Goal: Obtain resource: Download file/media

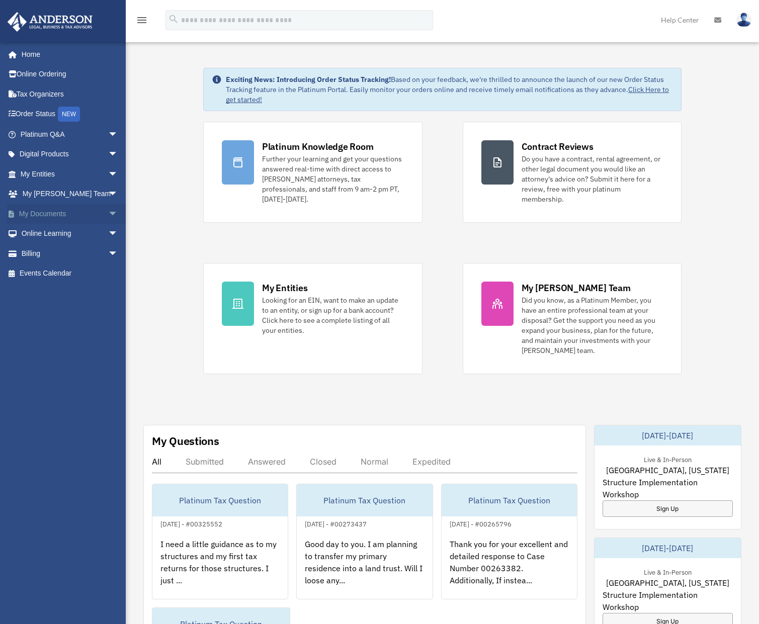
click at [108, 212] on span "arrow_drop_down" at bounding box center [118, 214] width 20 height 21
click at [37, 231] on link "Box" at bounding box center [73, 234] width 119 height 20
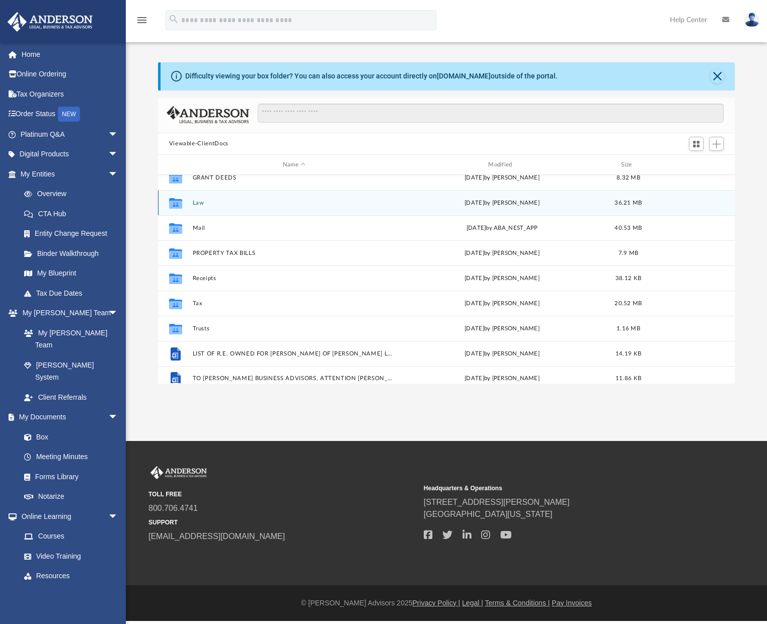
scroll to position [119, 0]
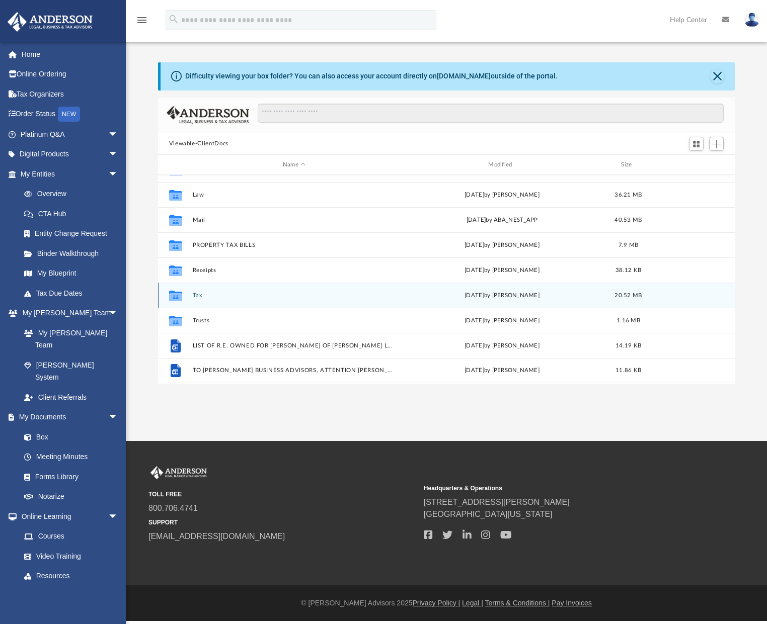
click at [186, 295] on div "Collaborated Folder" at bounding box center [175, 296] width 25 height 16
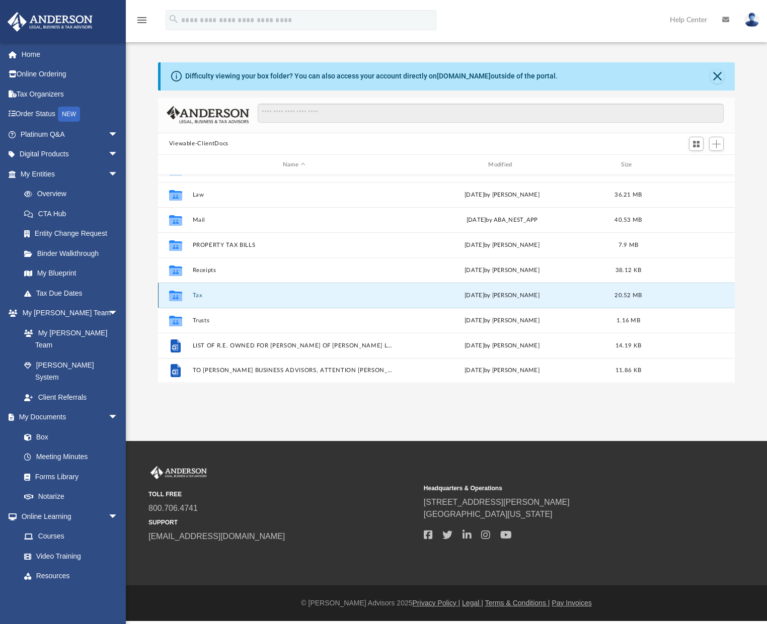
click at [186, 296] on div "Collaborated Folder" at bounding box center [175, 296] width 25 height 16
click at [202, 295] on button "Tax" at bounding box center [293, 295] width 203 height 7
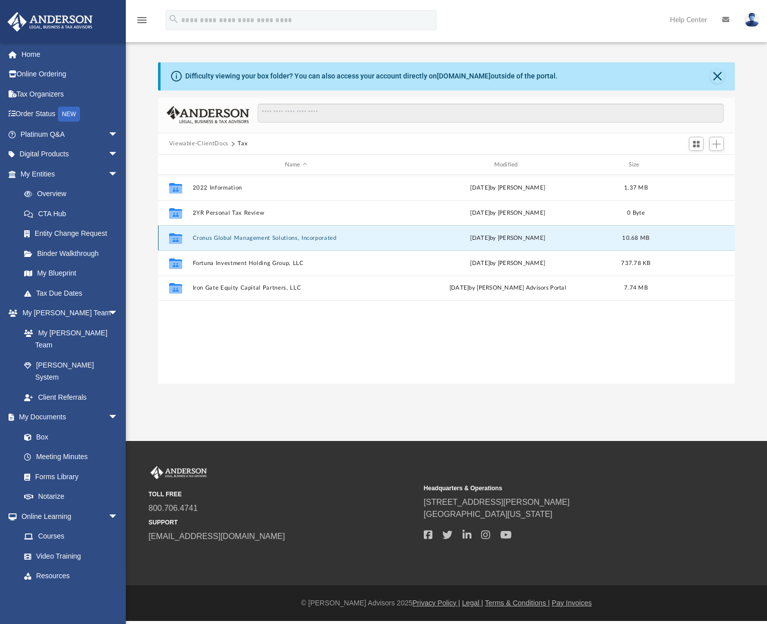
click at [210, 238] on button "Cronus Global Management Solutions, Incorporated" at bounding box center [295, 238] width 207 height 7
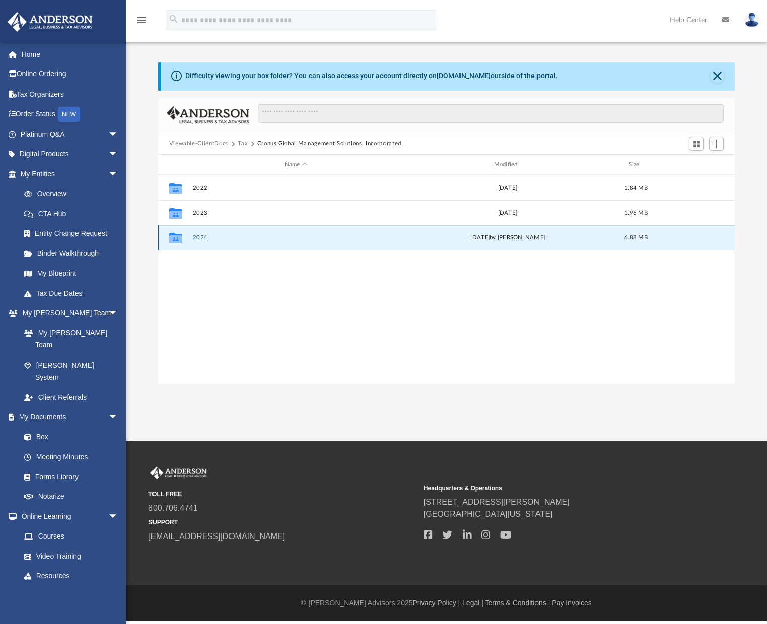
click at [198, 237] on button "2024" at bounding box center [295, 238] width 207 height 7
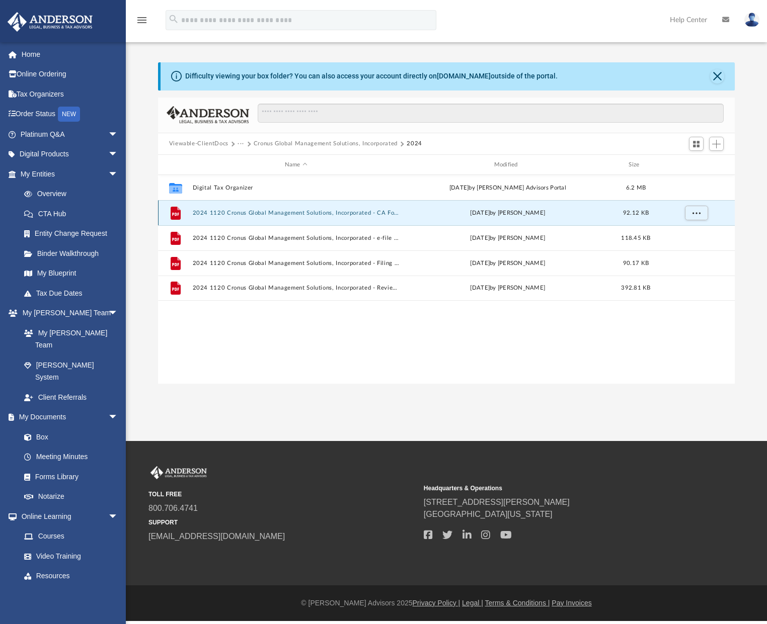
click at [216, 215] on button "2024 1120 Cronus Global Management Solutions, Incorporated - CA Form 100-ES Est…" at bounding box center [295, 213] width 207 height 7
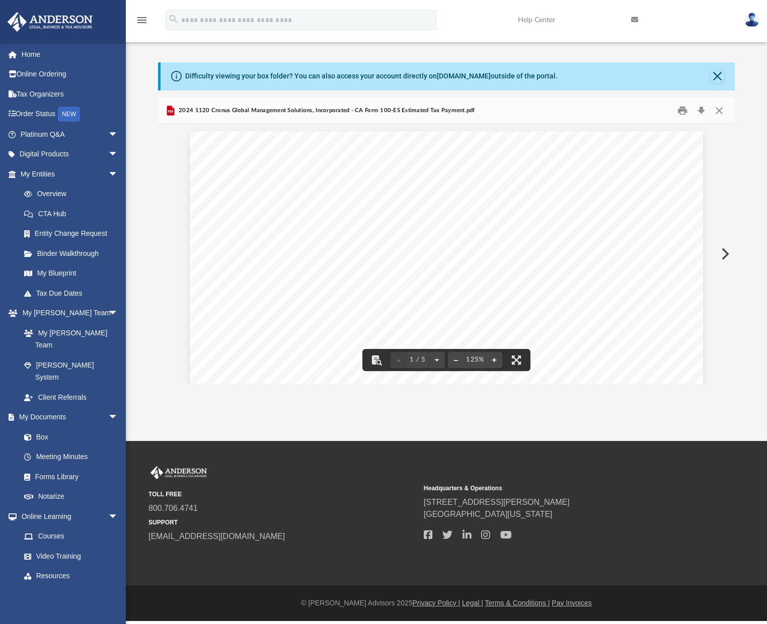
click at [724, 253] on button "Preview" at bounding box center [724, 254] width 22 height 28
click at [726, 255] on button "Preview" at bounding box center [724, 254] width 22 height 28
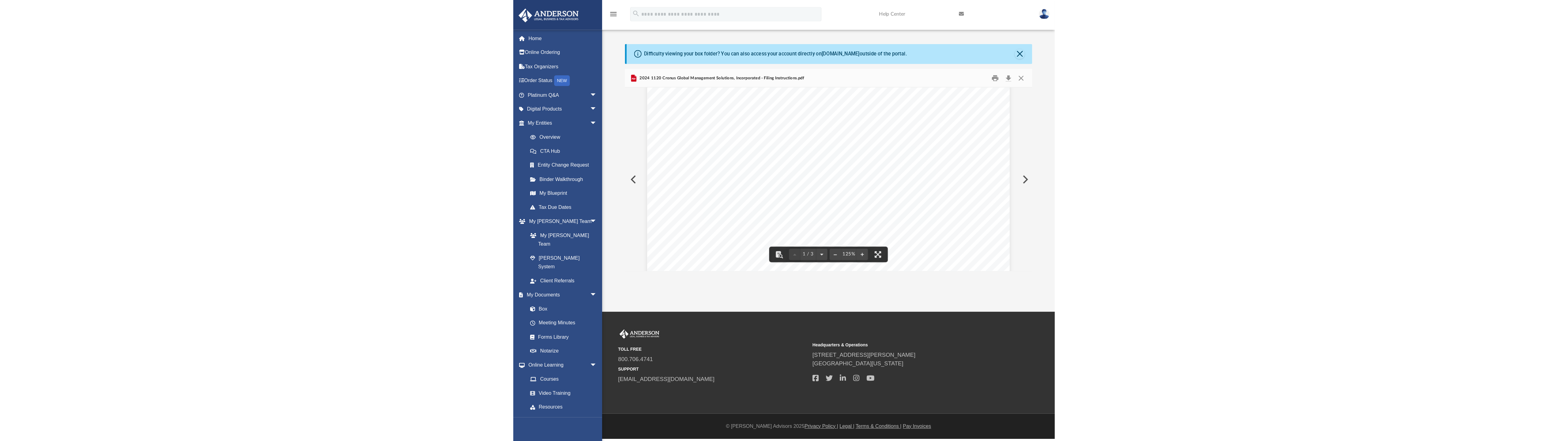
scroll to position [102, 0]
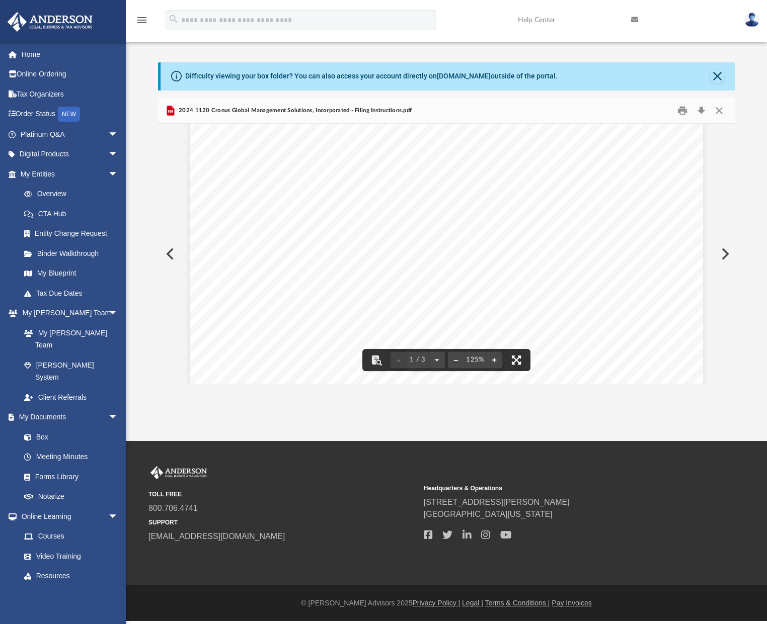
click at [513, 359] on button "File preview" at bounding box center [516, 360] width 22 height 22
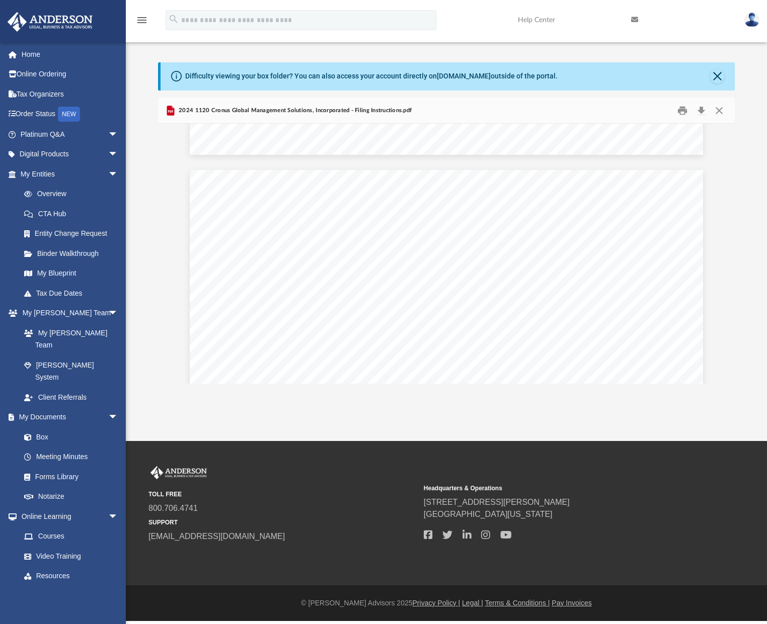
scroll to position [604, 0]
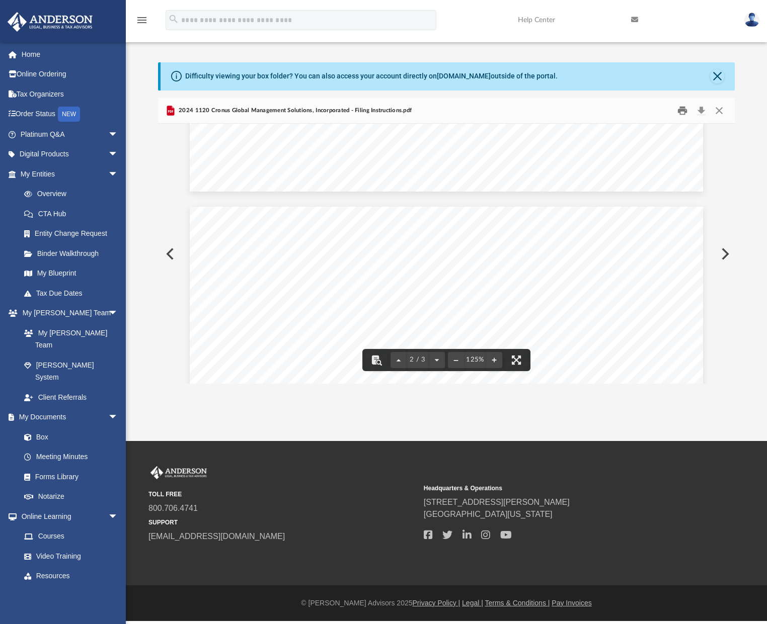
click at [682, 109] on button "Print" at bounding box center [682, 111] width 20 height 16
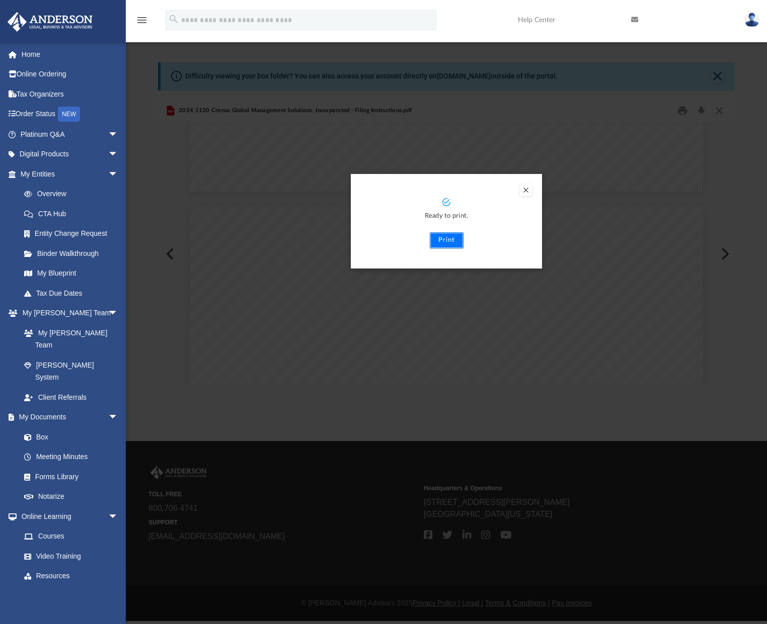
click at [444, 243] on button "Print" at bounding box center [447, 240] width 34 height 16
